Goal: Find contact information: Find contact information

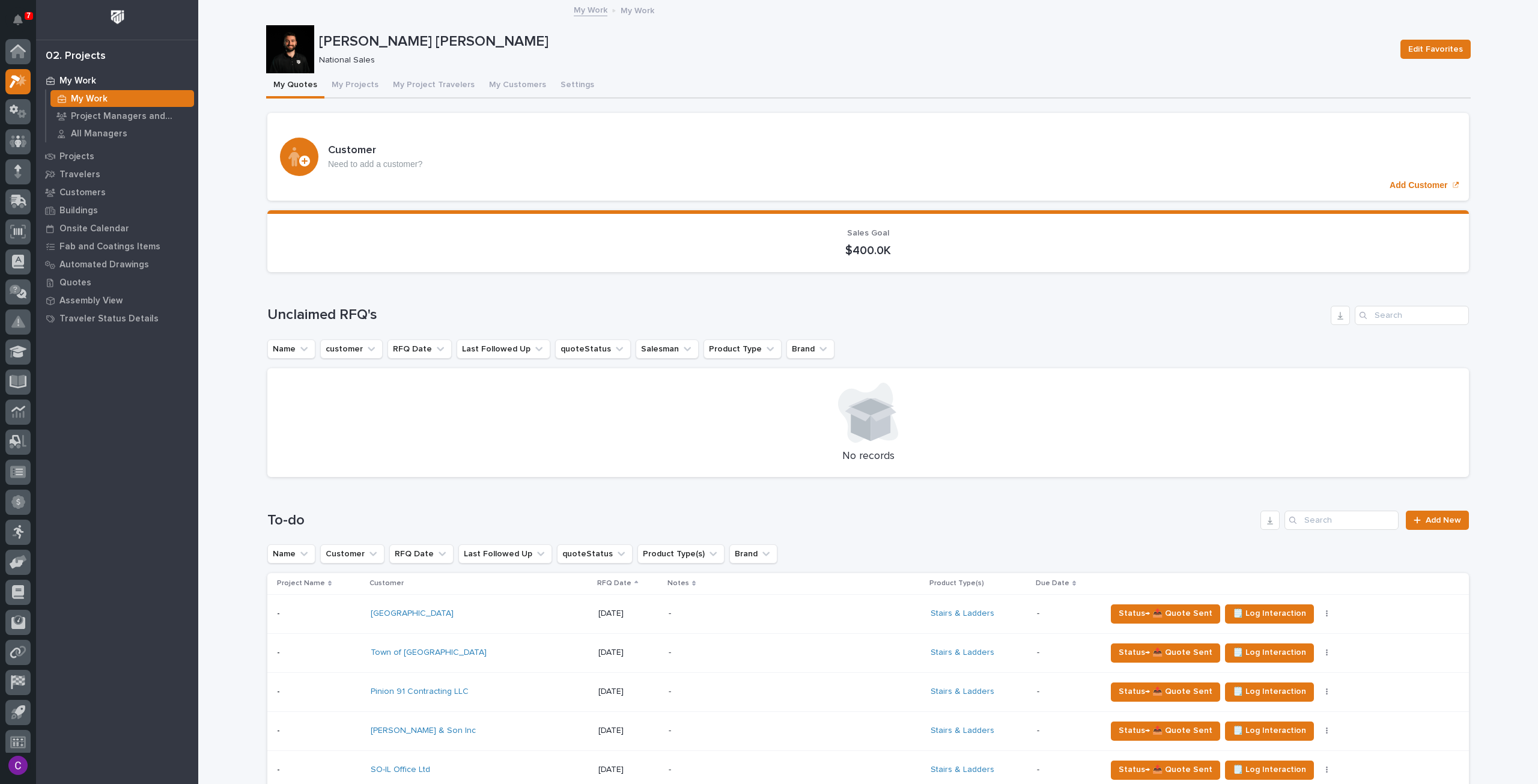
scroll to position [7, 0]
click at [84, 134] on p "All Managers" at bounding box center [99, 134] width 56 height 11
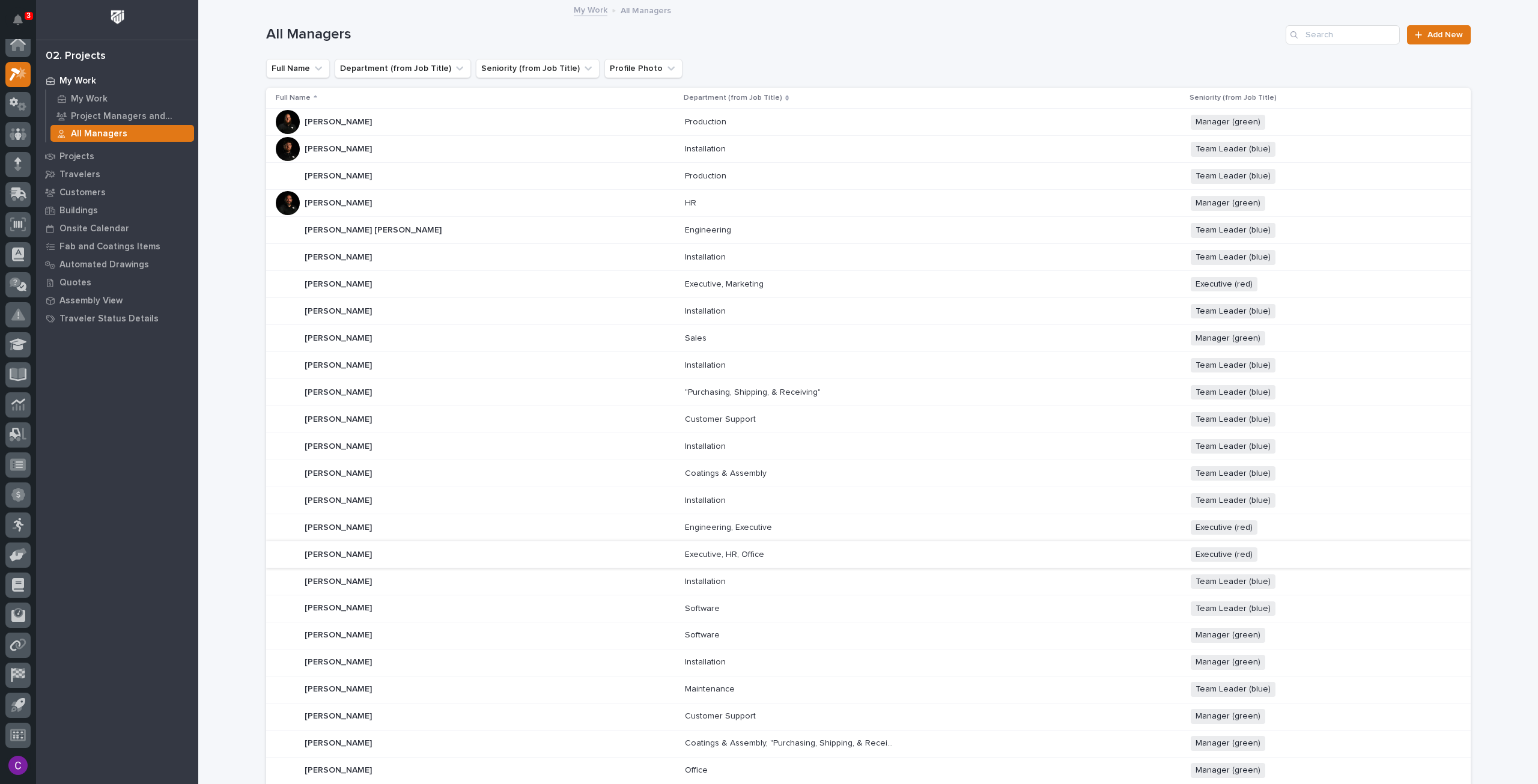
scroll to position [266, 0]
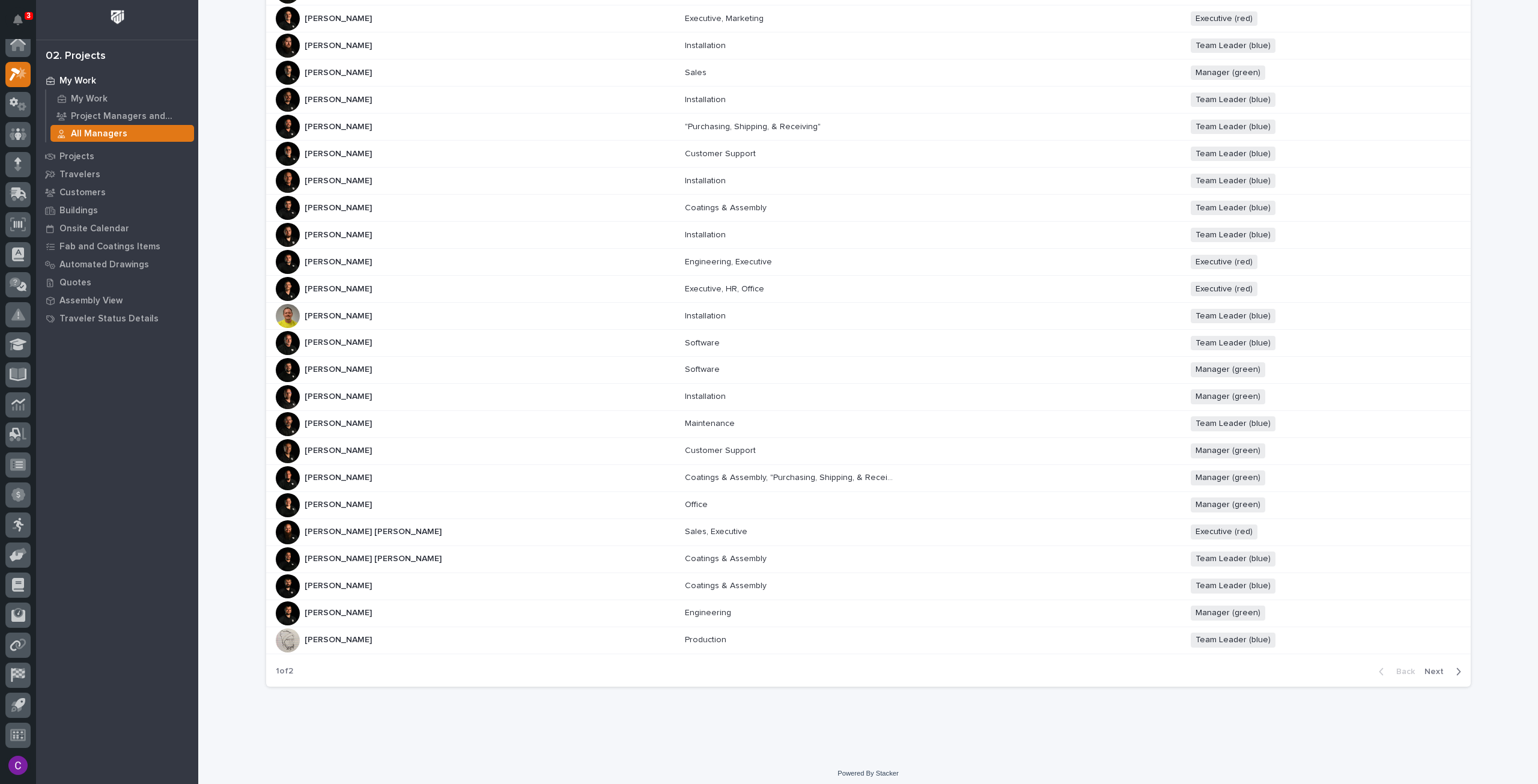
click at [1451, 666] on div "button" at bounding box center [1456, 671] width 10 height 11
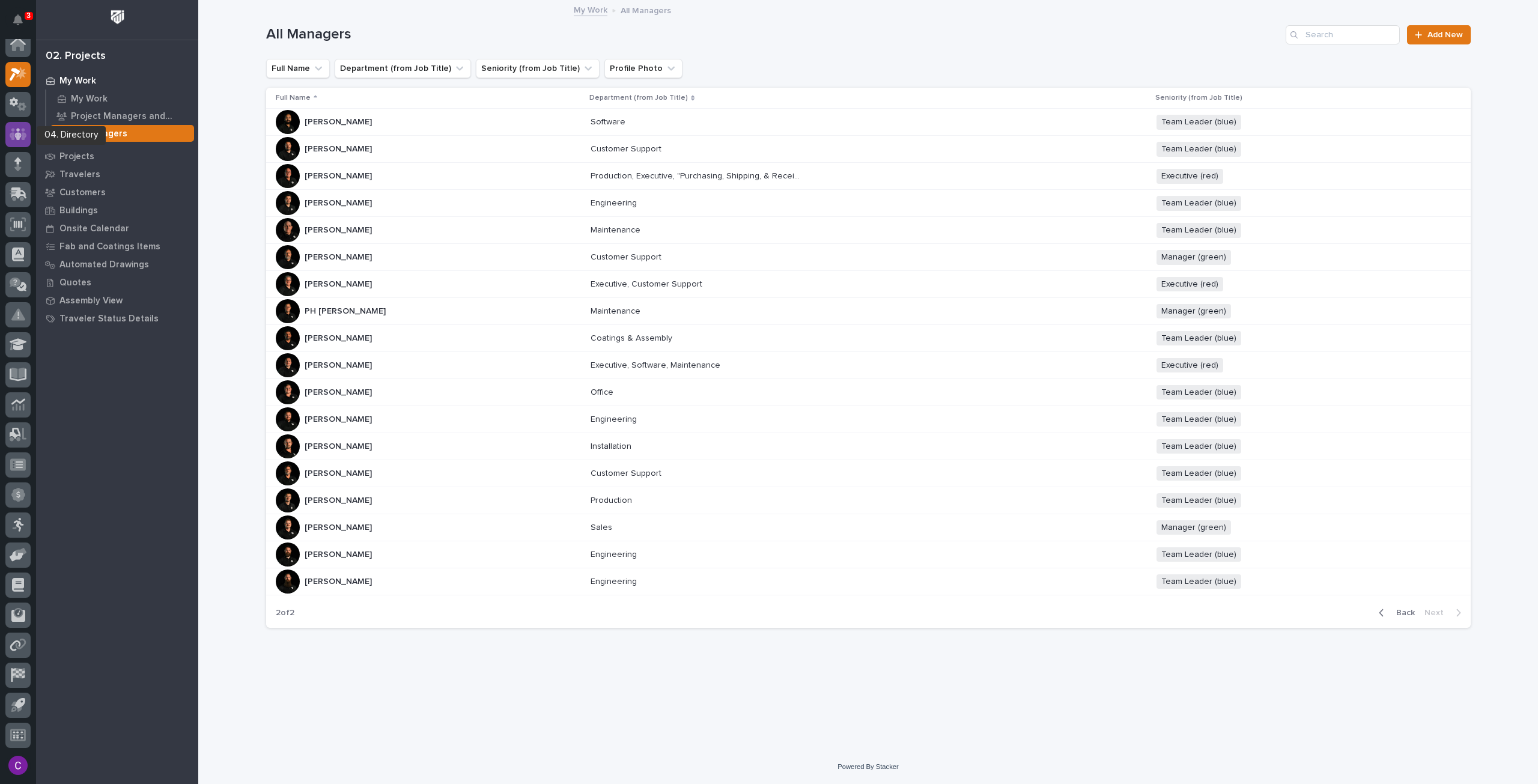
click at [14, 145] on div at bounding box center [18, 134] width 25 height 25
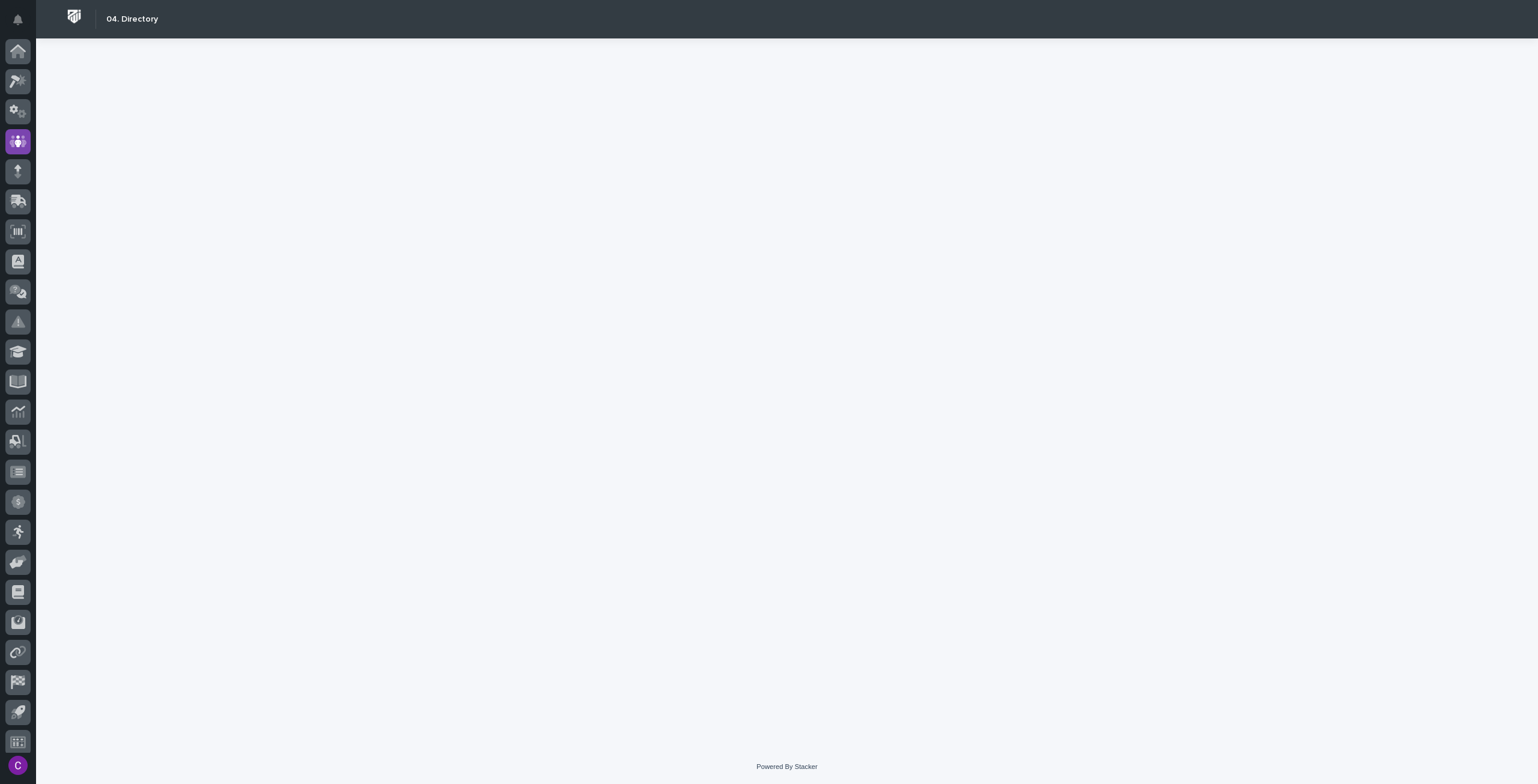
scroll to position [7, 0]
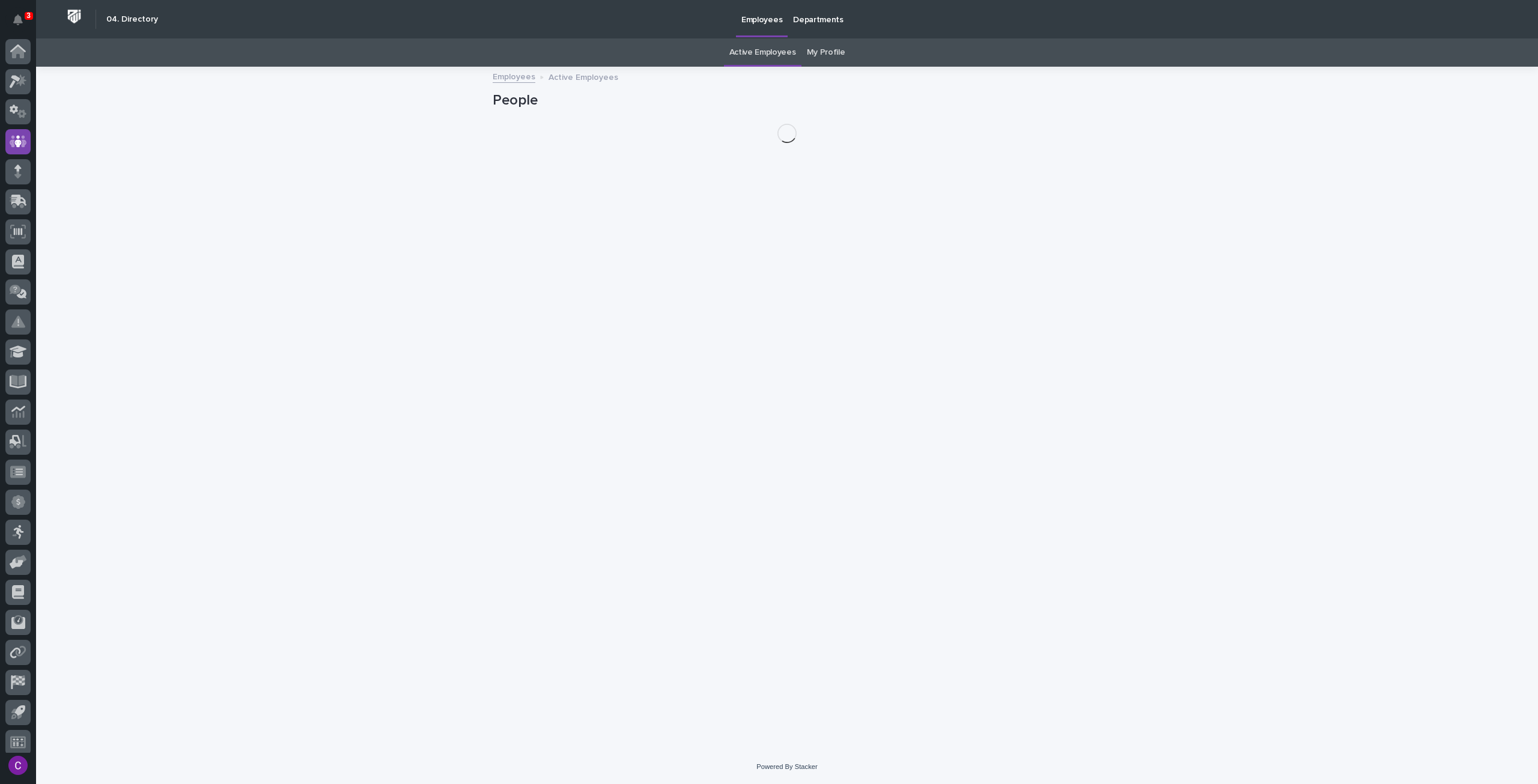
scroll to position [7, 0]
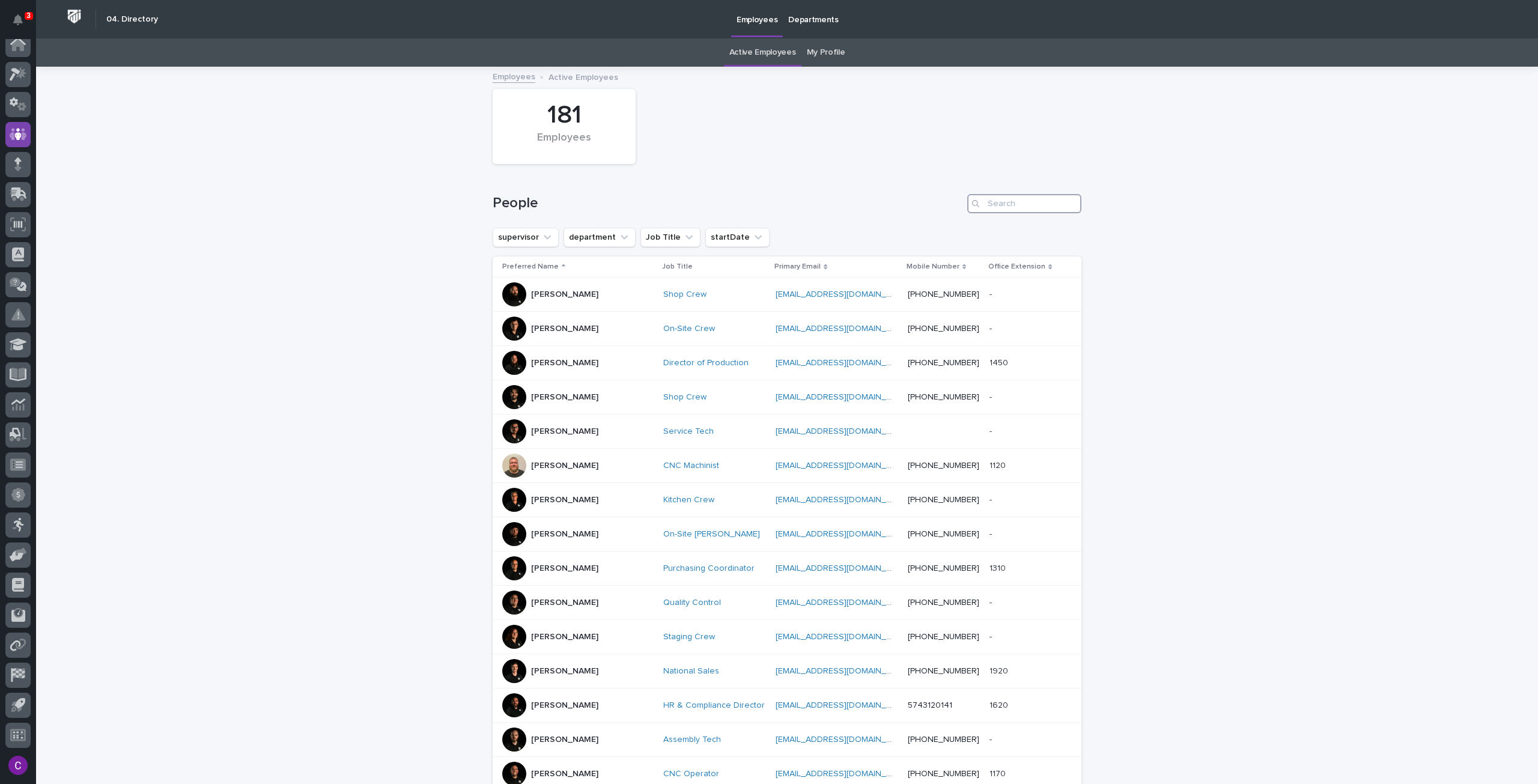
click at [995, 198] on input "Search" at bounding box center [1025, 203] width 114 height 19
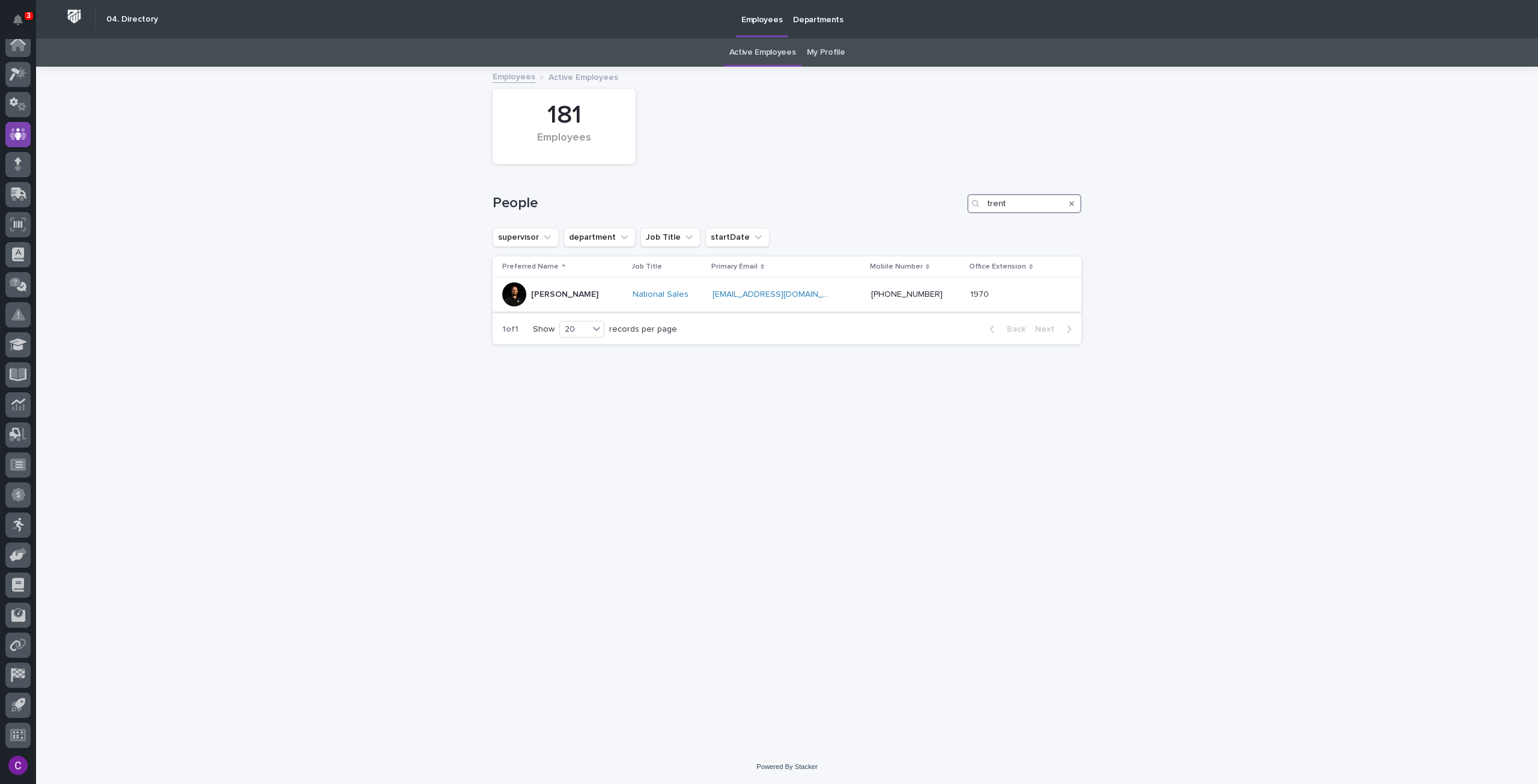
type input "trent"
click at [544, 292] on p "[PERSON_NAME]" at bounding box center [565, 295] width 67 height 10
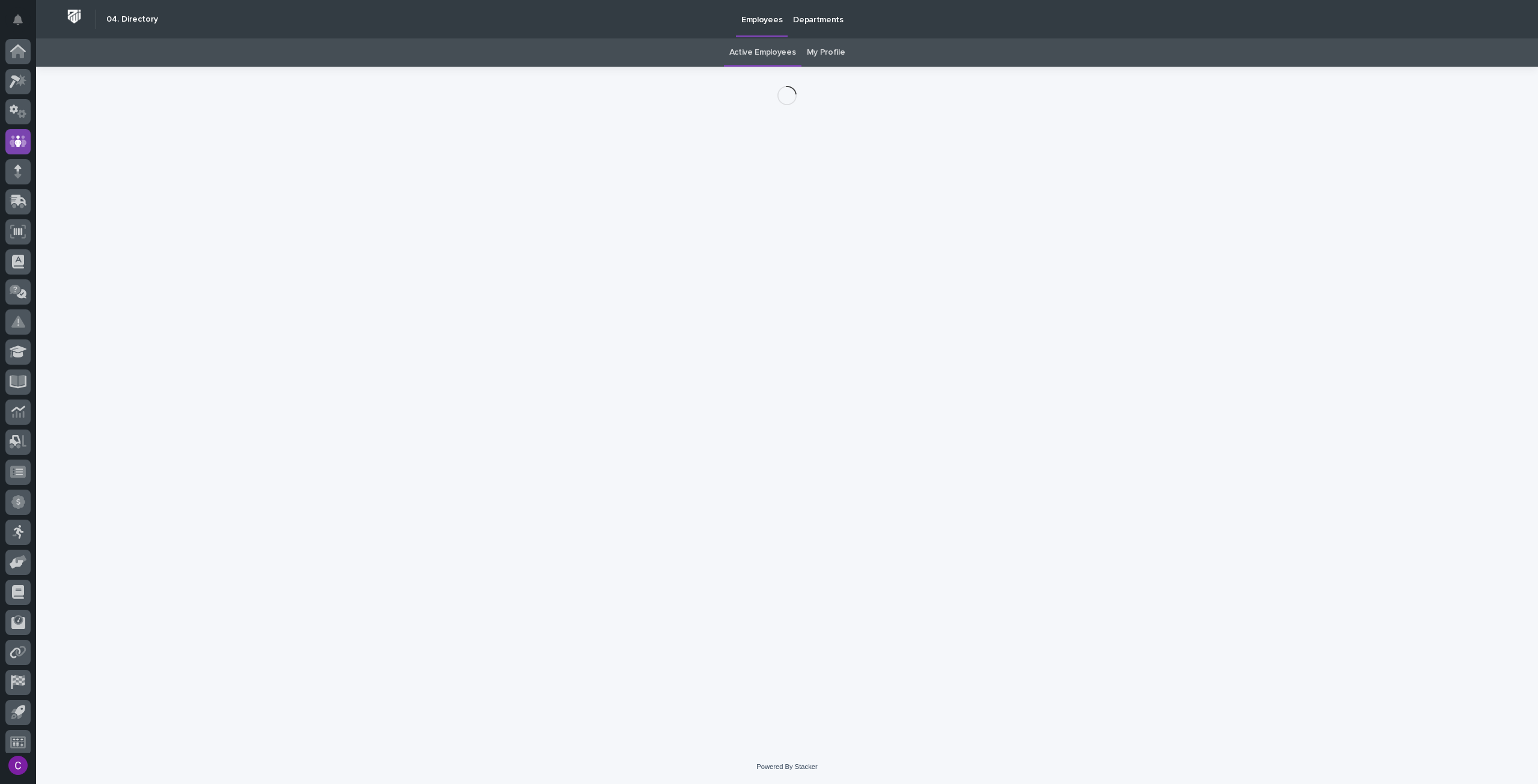
scroll to position [7, 0]
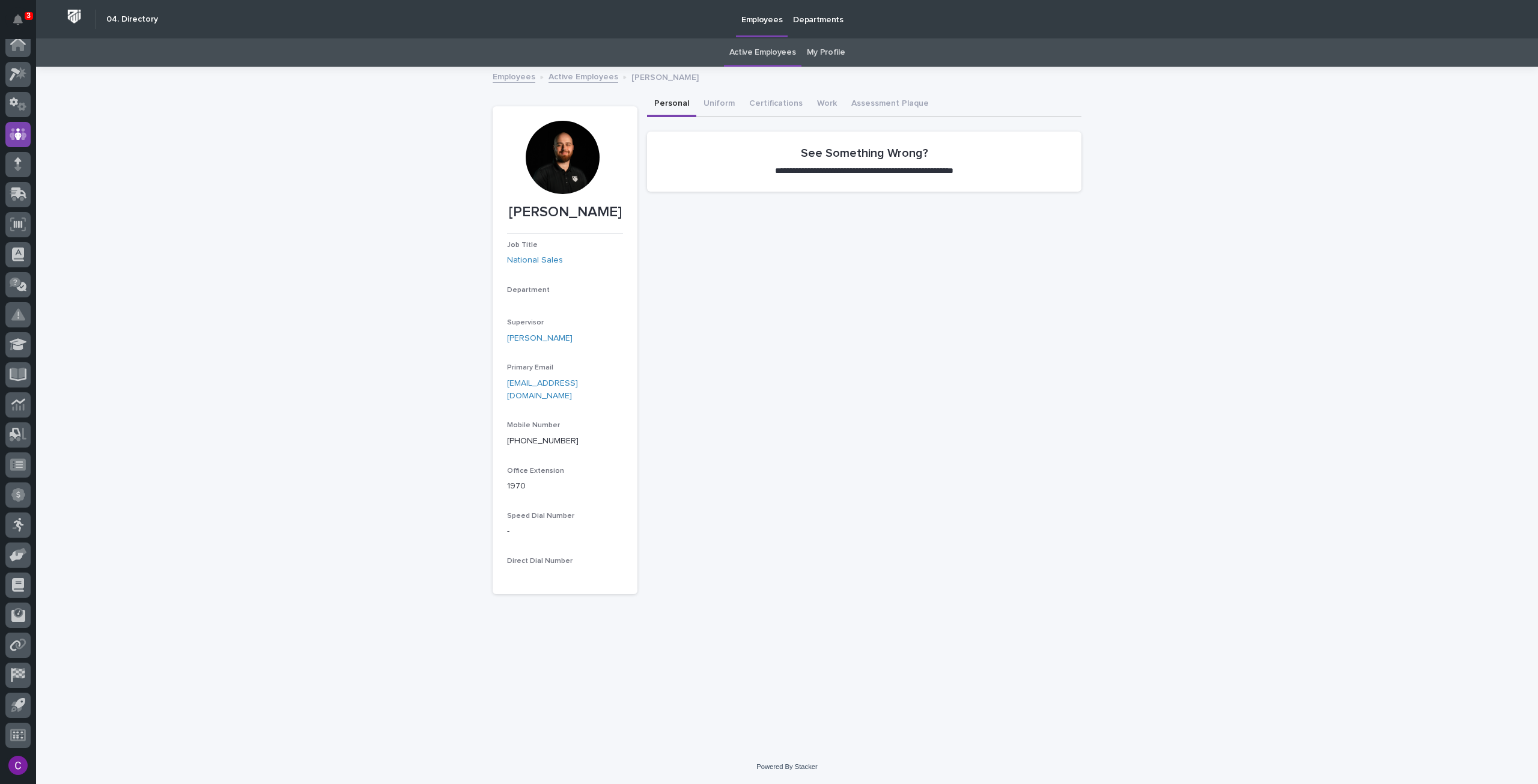
click at [587, 183] on div at bounding box center [562, 157] width 74 height 74
click at [576, 176] on div at bounding box center [562, 157] width 74 height 74
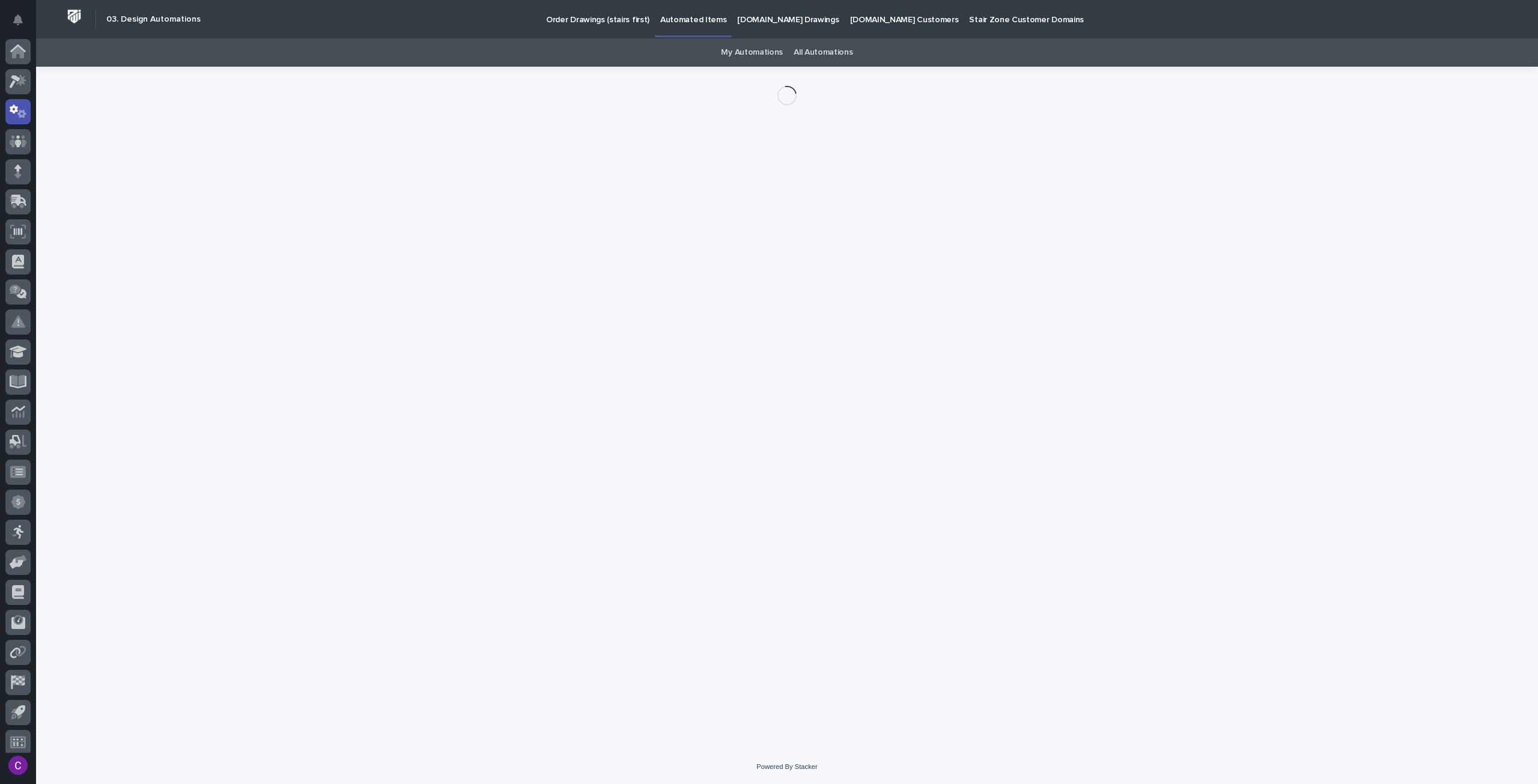
scroll to position [7, 0]
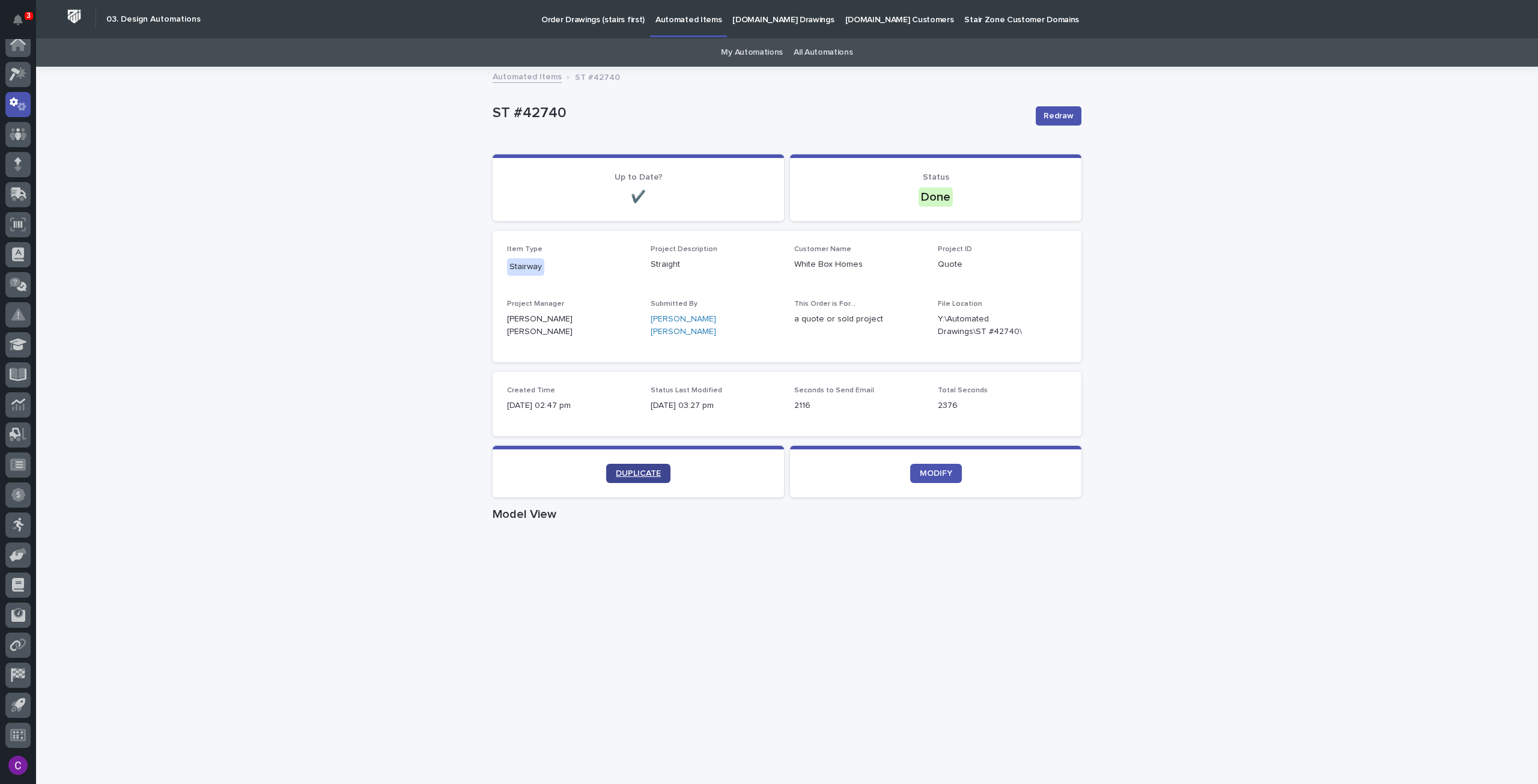
click at [623, 473] on span "DUPLICATE" at bounding box center [638, 473] width 45 height 9
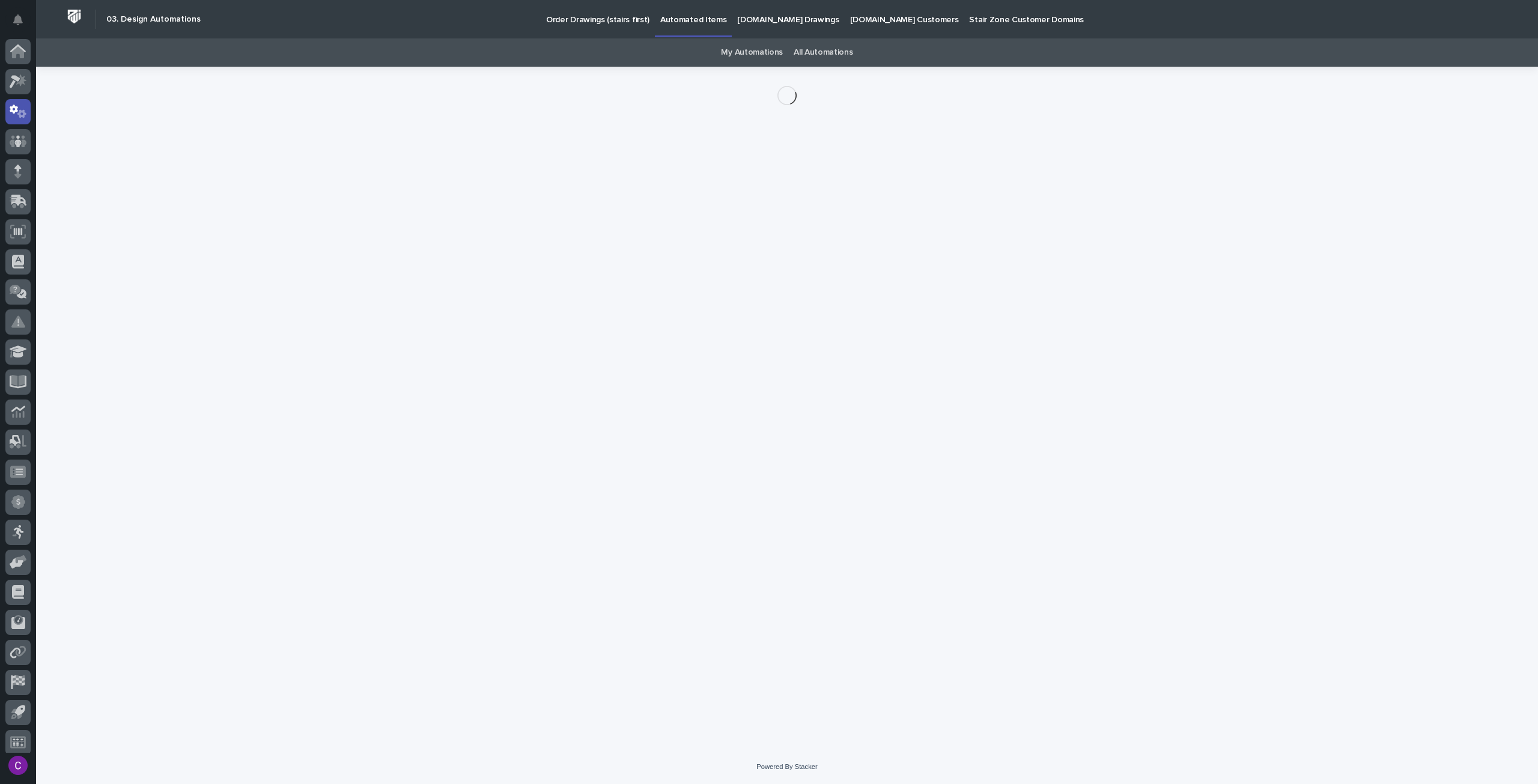
scroll to position [7, 0]
